Goal: Find contact information: Find contact information

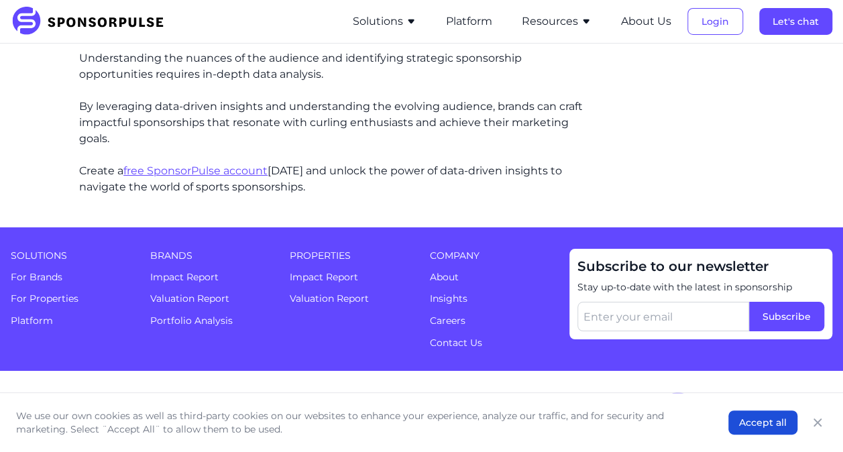
scroll to position [2412, 0]
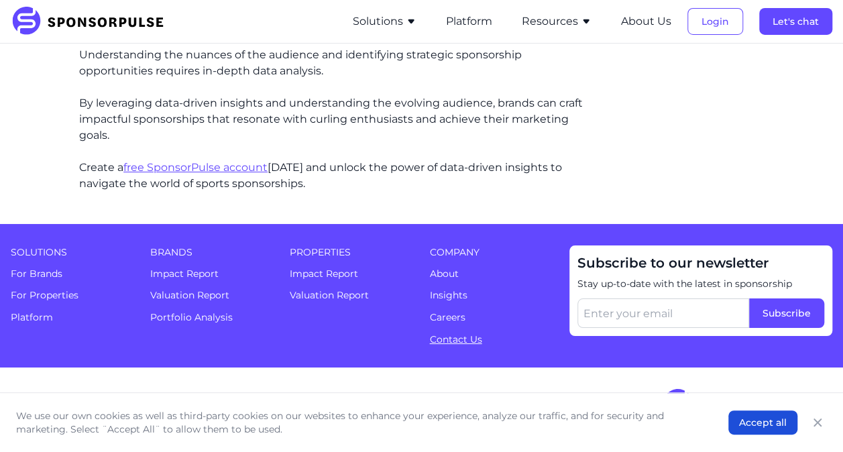
click at [457, 336] on link "Contact Us" at bounding box center [456, 339] width 52 height 12
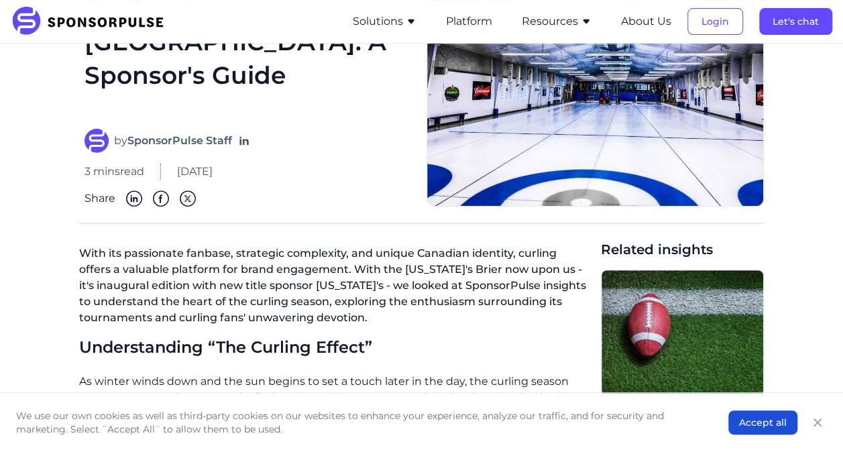
scroll to position [146, 0]
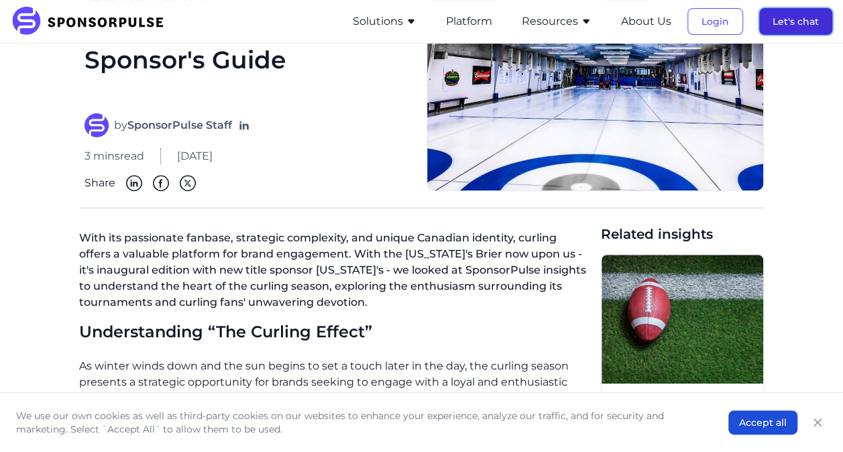
click at [793, 20] on button "Let's chat" at bounding box center [795, 21] width 73 height 27
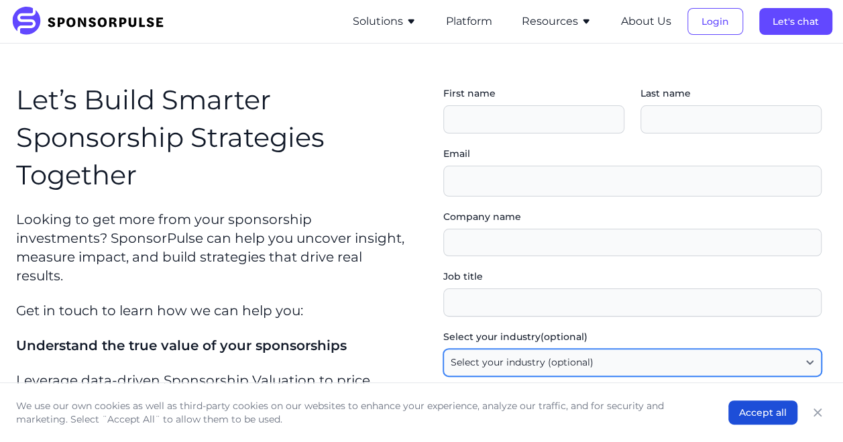
click at [821, 359] on select "Select your industry (optional) Agency / Consultant Automotive / Transportation…" at bounding box center [632, 363] width 379 height 28
click at [821, 355] on select "Select your industry (optional) Agency / Consultant Automotive / Transportation…" at bounding box center [632, 363] width 379 height 28
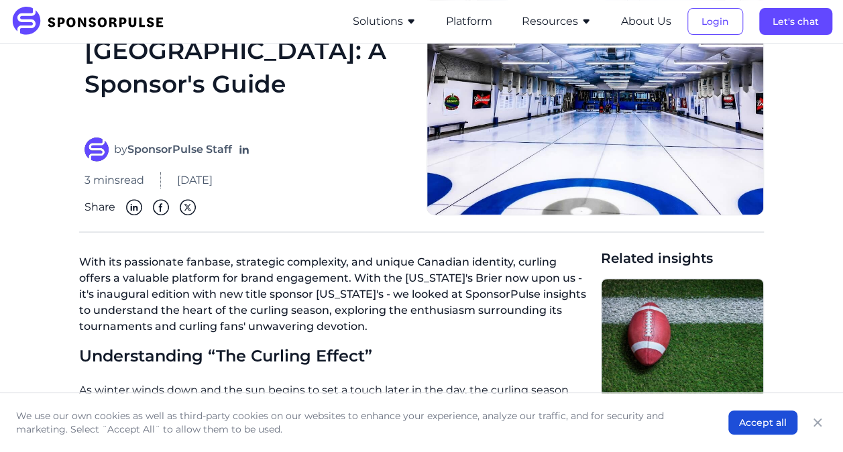
scroll to position [146, 0]
